Goal: Information Seeking & Learning: Learn about a topic

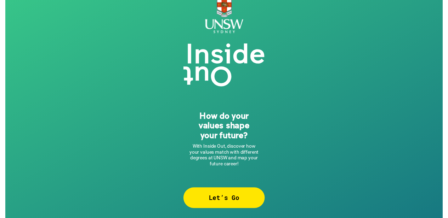
scroll to position [14, 0]
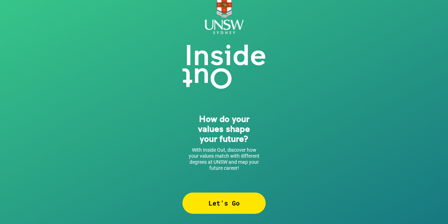
click at [240, 199] on div "Let’s Go" at bounding box center [223, 202] width 83 height 21
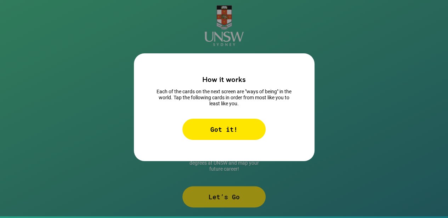
click at [233, 119] on div "Got it!" at bounding box center [223, 129] width 83 height 21
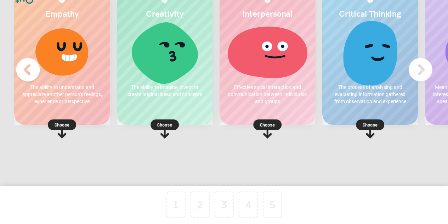
scroll to position [42, 0]
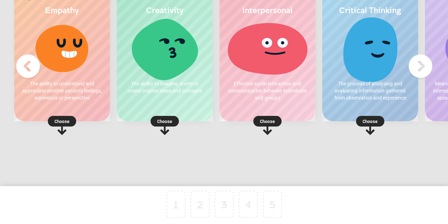
click at [65, 120] on p "Choose" at bounding box center [62, 121] width 96 height 7
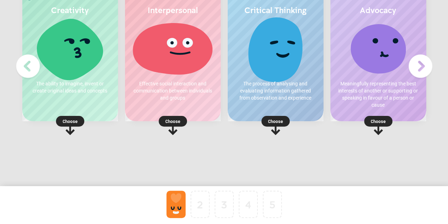
click at [179, 198] on div at bounding box center [175, 203] width 19 height 27
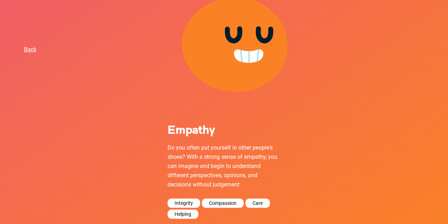
scroll to position [59, 0]
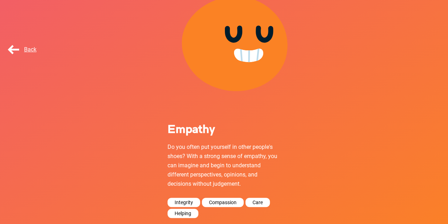
click at [26, 48] on span "Back" at bounding box center [21, 49] width 30 height 7
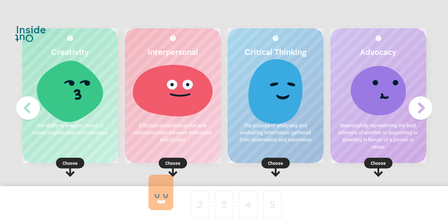
drag, startPoint x: 178, startPoint y: 202, endPoint x: 11, endPoint y: 74, distance: 210.6
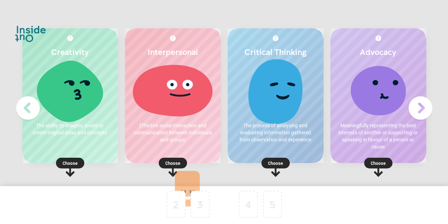
drag, startPoint x: 175, startPoint y: 211, endPoint x: 233, endPoint y: 195, distance: 60.0
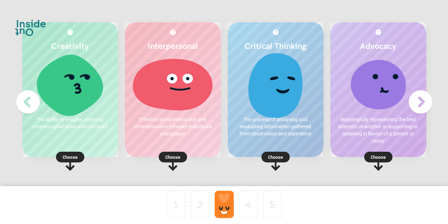
scroll to position [8, 0]
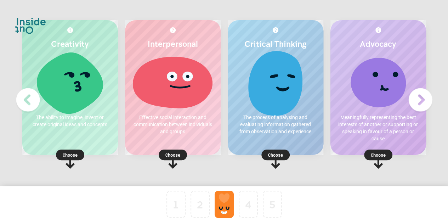
click at [415, 100] on img at bounding box center [420, 100] width 28 height 28
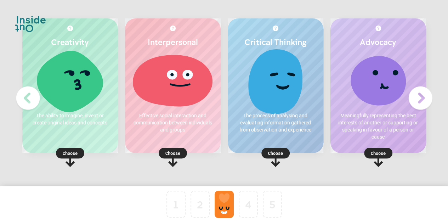
scroll to position [12, 0]
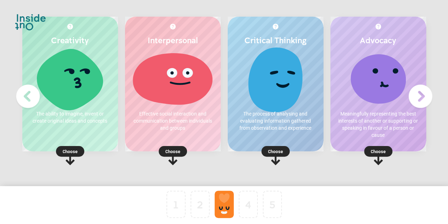
click at [226, 208] on div at bounding box center [224, 203] width 19 height 27
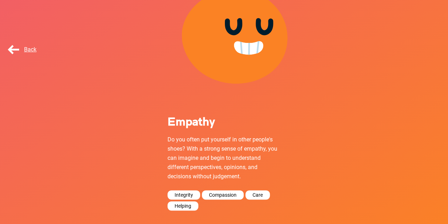
scroll to position [68, 0]
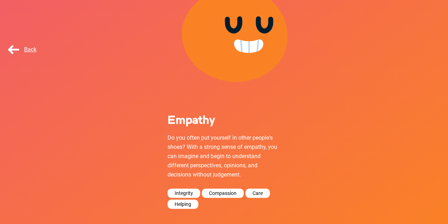
click at [28, 48] on span "Back" at bounding box center [21, 49] width 30 height 7
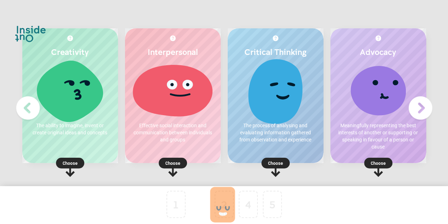
drag, startPoint x: 221, startPoint y: 202, endPoint x: 195, endPoint y: 205, distance: 25.6
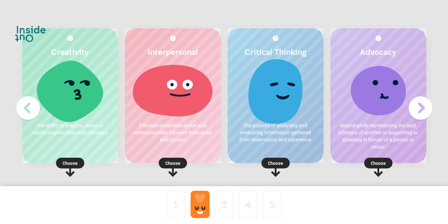
click at [190, 147] on div "Interpersonal Effective social interaction and communication between individual…" at bounding box center [173, 95] width 96 height 135
click at [177, 165] on p "Choose" at bounding box center [173, 162] width 96 height 7
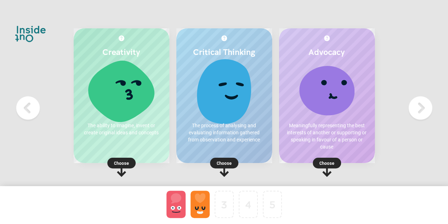
click at [232, 165] on rect at bounding box center [224, 163] width 28 height 11
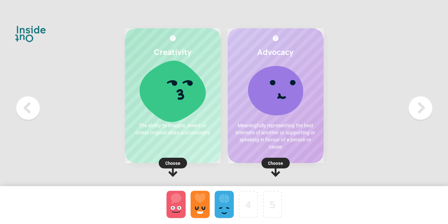
click at [275, 162] on p "Choose" at bounding box center [276, 162] width 96 height 7
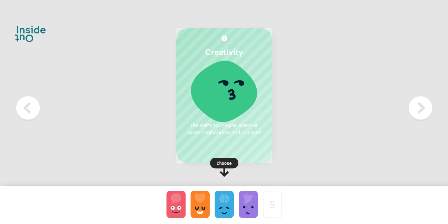
click at [219, 158] on rect at bounding box center [224, 163] width 28 height 11
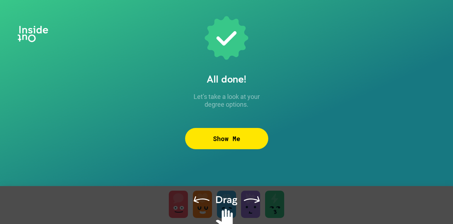
click at [212, 143] on div "Show Me" at bounding box center [226, 138] width 83 height 21
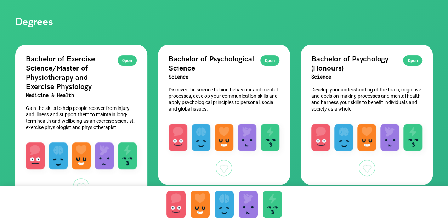
scroll to position [56, 0]
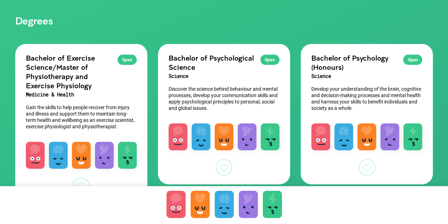
click at [220, 165] on div at bounding box center [224, 167] width 16 height 16
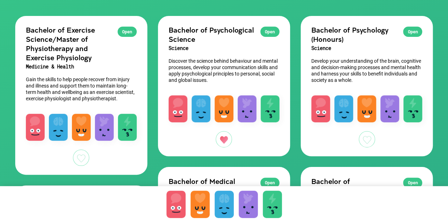
scroll to position [85, 0]
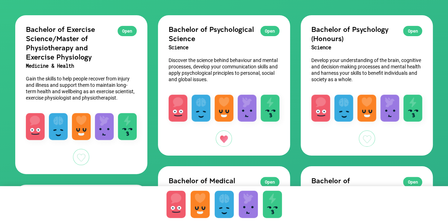
click at [365, 130] on div "Open Bachelor of Psychology (Honours) Science Develop your understanding of the…" at bounding box center [367, 85] width 132 height 141
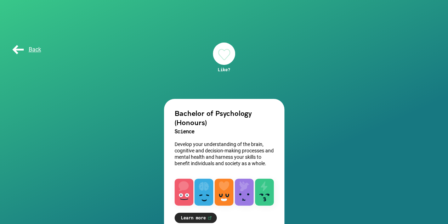
click at [28, 49] on span "Back" at bounding box center [26, 49] width 30 height 7
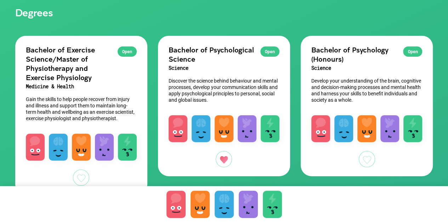
scroll to position [65, 0]
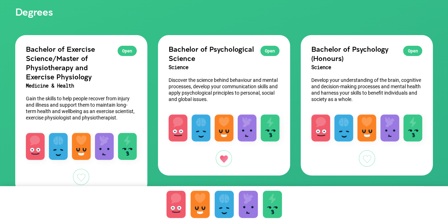
click at [366, 159] on div at bounding box center [367, 158] width 16 height 16
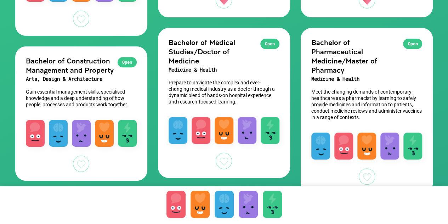
scroll to position [225, 0]
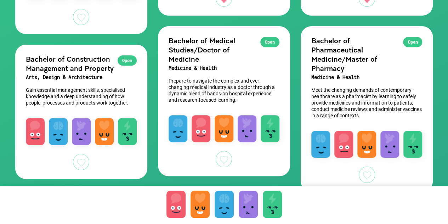
click at [227, 156] on div at bounding box center [224, 159] width 16 height 16
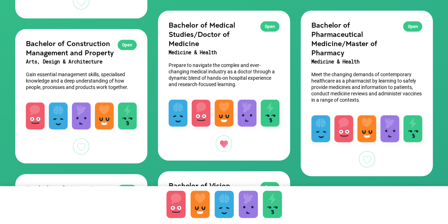
scroll to position [241, 0]
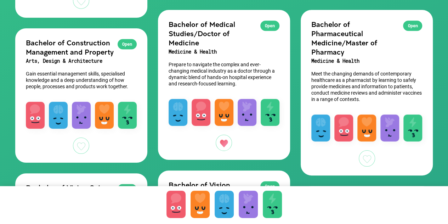
click at [366, 155] on div at bounding box center [367, 158] width 16 height 16
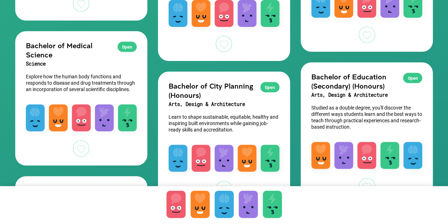
scroll to position [681, 0]
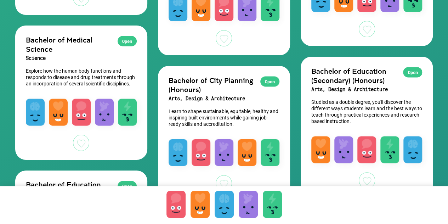
click at [80, 151] on div at bounding box center [81, 143] width 16 height 16
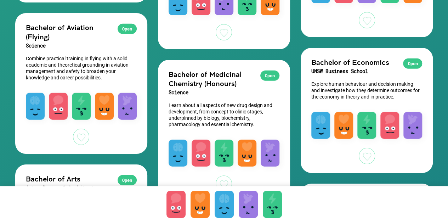
scroll to position [978, 0]
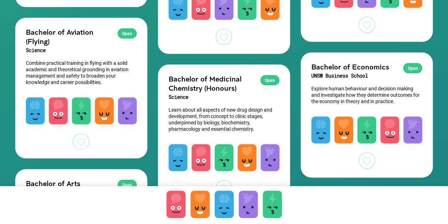
click at [81, 149] on div at bounding box center [81, 141] width 16 height 16
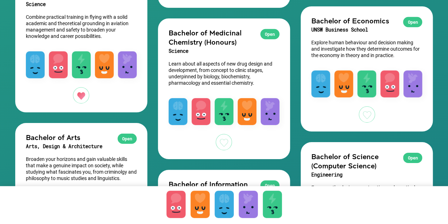
scroll to position [1024, 0]
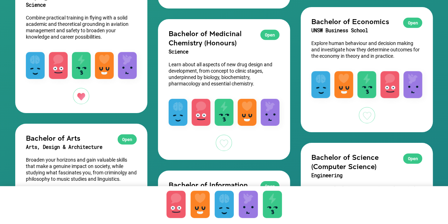
click at [222, 142] on div at bounding box center [224, 143] width 16 height 16
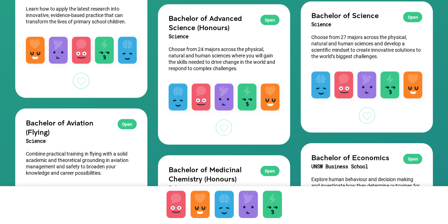
scroll to position [887, 0]
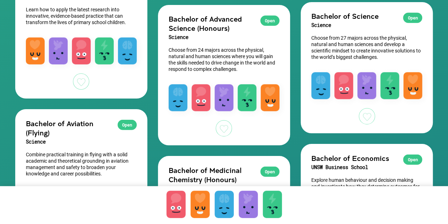
click at [205, 199] on div at bounding box center [199, 203] width 19 height 27
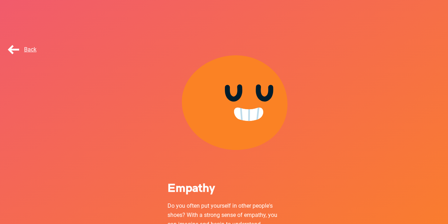
click at [26, 49] on span "Back" at bounding box center [21, 49] width 30 height 7
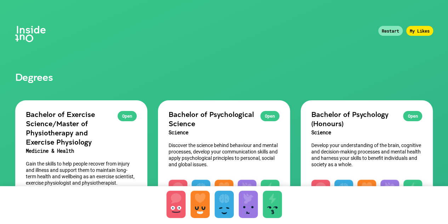
click at [181, 203] on div at bounding box center [175, 203] width 19 height 27
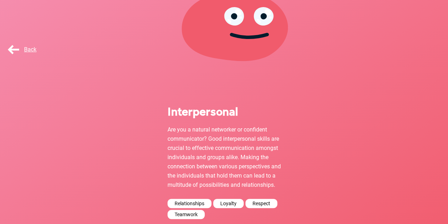
scroll to position [77, 0]
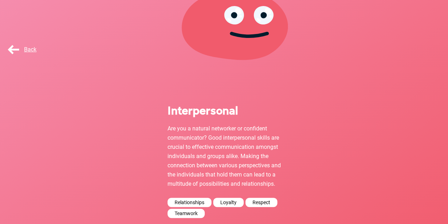
click at [32, 48] on span "Back" at bounding box center [21, 49] width 30 height 7
